Goal: Check status: Check status

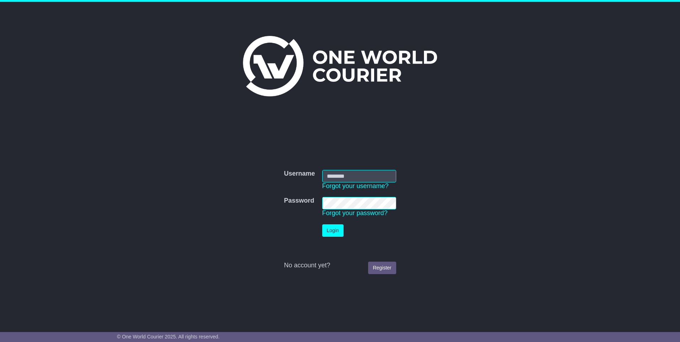
type input "**********"
click at [333, 229] on button "Login" at bounding box center [332, 230] width 21 height 12
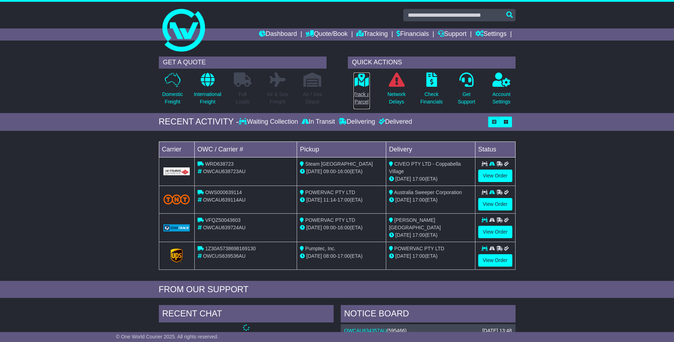
click at [364, 94] on p "Track a Parcel" at bounding box center [362, 98] width 16 height 15
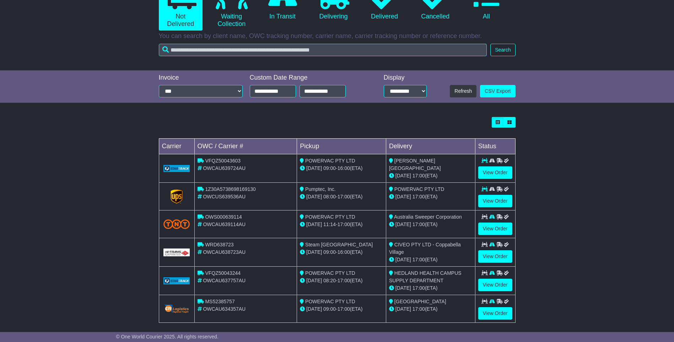
scroll to position [98, 0]
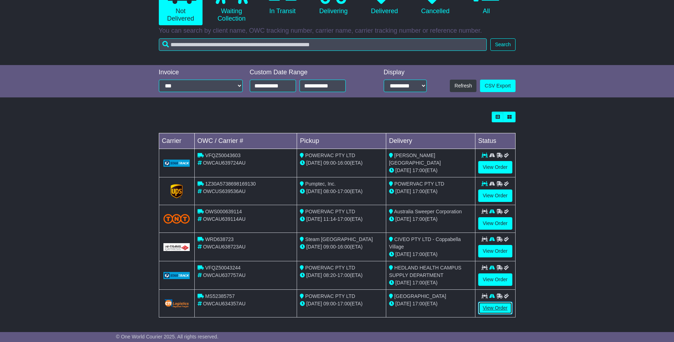
click at [491, 307] on link "View Order" at bounding box center [495, 308] width 34 height 12
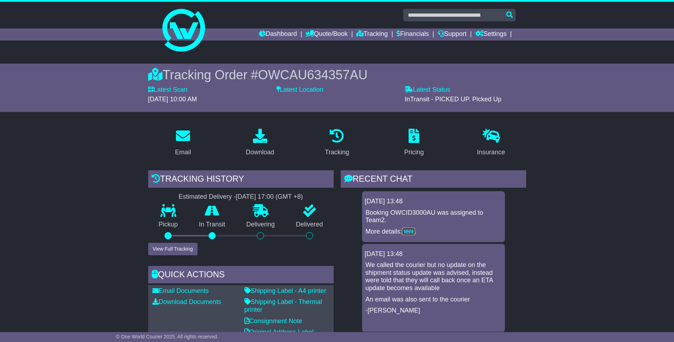
click at [410, 231] on link "here" at bounding box center [408, 231] width 13 height 7
click at [337, 154] on div "Tracking" at bounding box center [337, 153] width 24 height 10
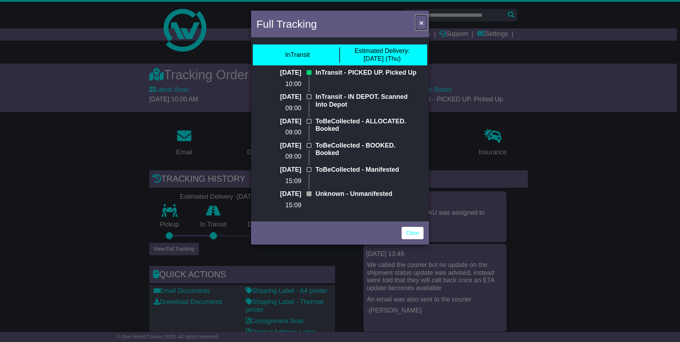
click at [423, 22] on span "×" at bounding box center [421, 22] width 4 height 8
